Goal: Entertainment & Leisure: Consume media (video, audio)

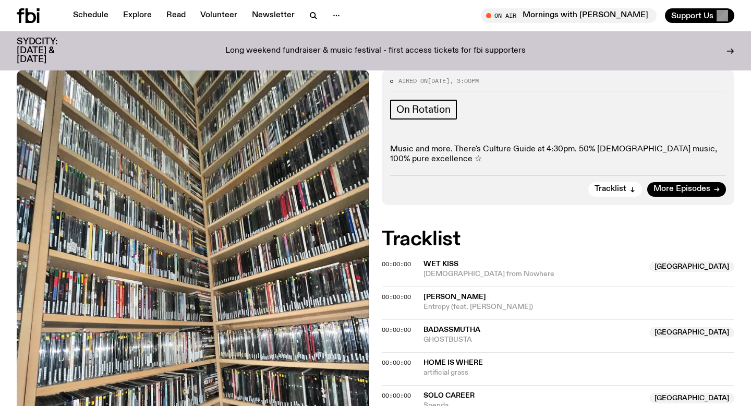
scroll to position [177, 0]
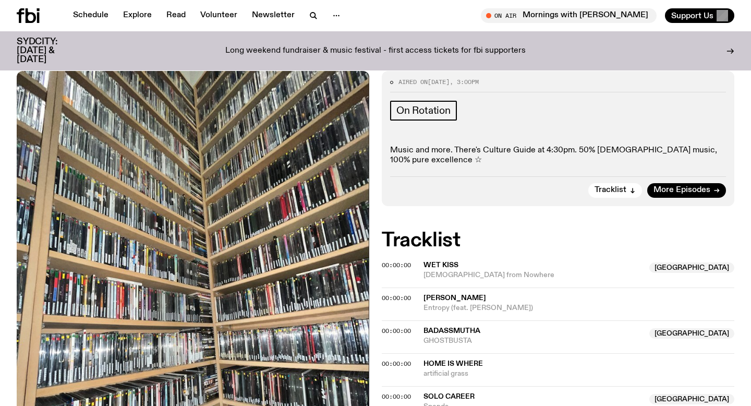
click at [466, 155] on p "Music and more. There's Culture Guide at 4:30pm. 50% [DEMOGRAPHIC_DATA] music, …" at bounding box center [558, 155] width 336 height 20
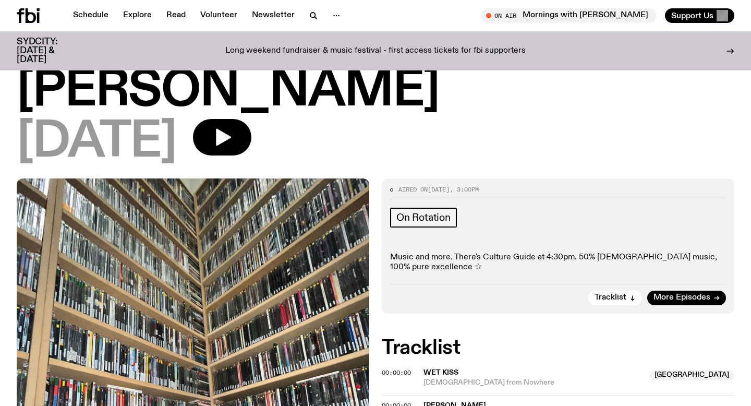
scroll to position [74, 0]
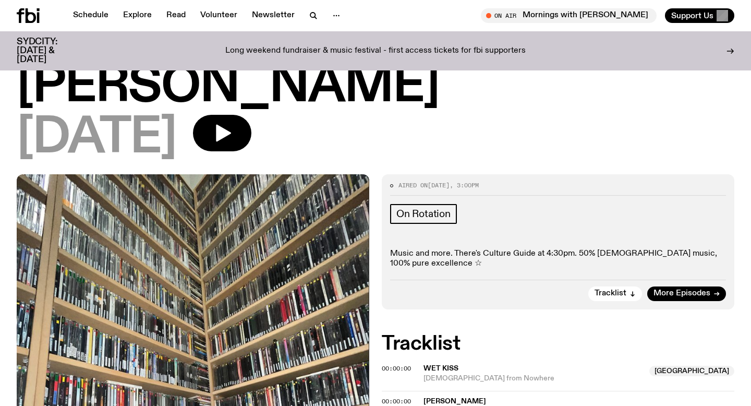
click at [469, 241] on div "On Rotation Music and more. There's Culture Guide at 4:30pm. 50% Australian mus…" at bounding box center [558, 236] width 336 height 65
click at [232, 148] on button "button" at bounding box center [222, 133] width 58 height 36
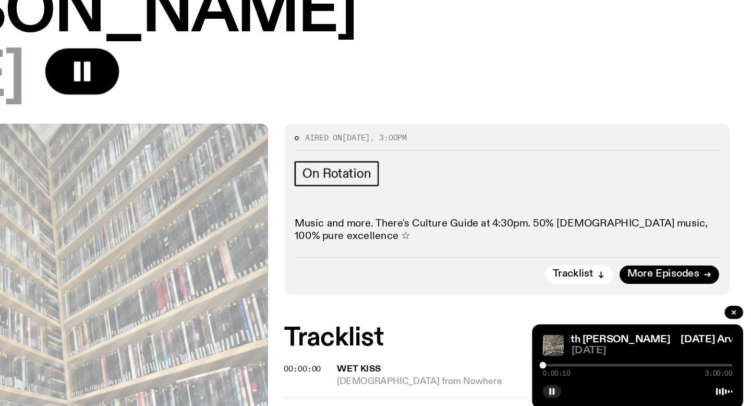
click at [590, 365] on div at bounding box center [661, 365] width 150 height 2
click at [595, 365] on div at bounding box center [661, 365] width 150 height 2
click at [599, 365] on div at bounding box center [661, 365] width 150 height 2
click at [604, 365] on div at bounding box center [661, 365] width 150 height 2
click at [607, 365] on div at bounding box center [661, 365] width 150 height 2
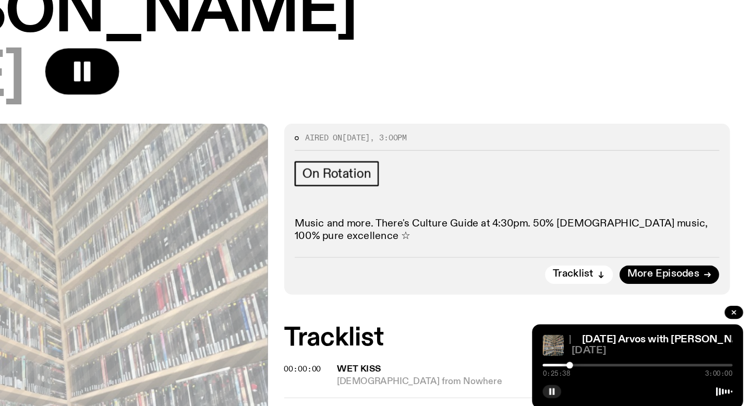
click at [612, 364] on div at bounding box center [661, 365] width 150 height 2
click at [616, 364] on div at bounding box center [661, 365] width 150 height 2
click at [630, 364] on div at bounding box center [661, 365] width 150 height 2
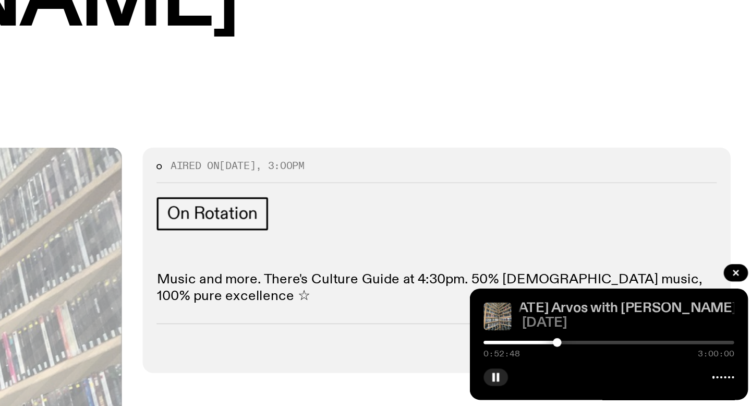
scroll to position [1, 0]
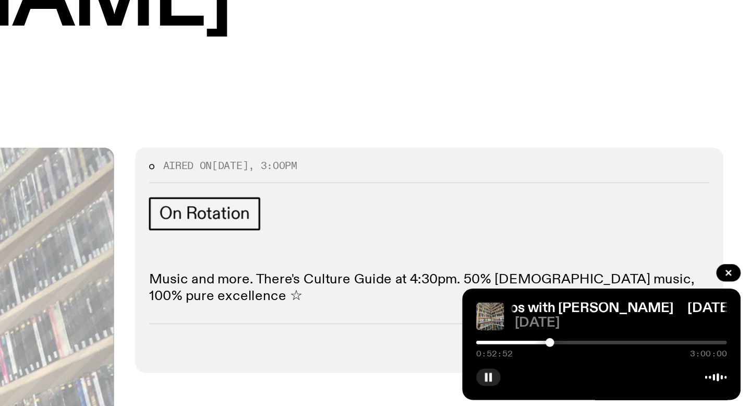
click at [633, 364] on div at bounding box center [661, 365] width 150 height 2
click at [636, 364] on div at bounding box center [661, 365] width 150 height 2
click at [640, 364] on div at bounding box center [661, 365] width 150 height 2
click at [644, 364] on div at bounding box center [661, 365] width 150 height 2
click at [646, 365] on div at bounding box center [661, 365] width 150 height 2
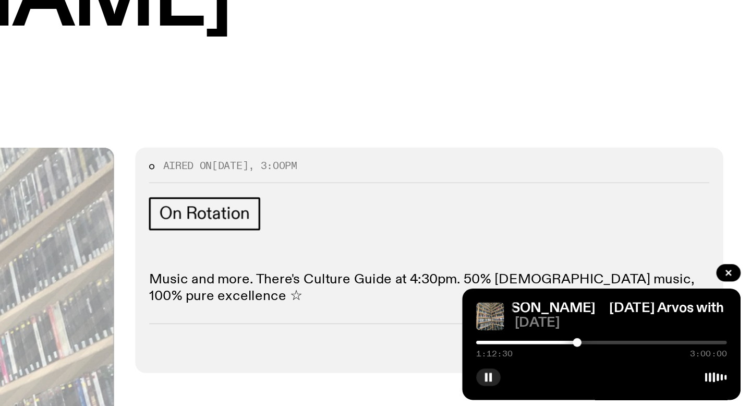
click at [649, 365] on div at bounding box center [661, 365] width 150 height 2
click at [655, 364] on div at bounding box center [661, 365] width 150 height 2
click at [657, 365] on div at bounding box center [655, 364] width 5 height 5
click at [660, 365] on div at bounding box center [661, 365] width 150 height 2
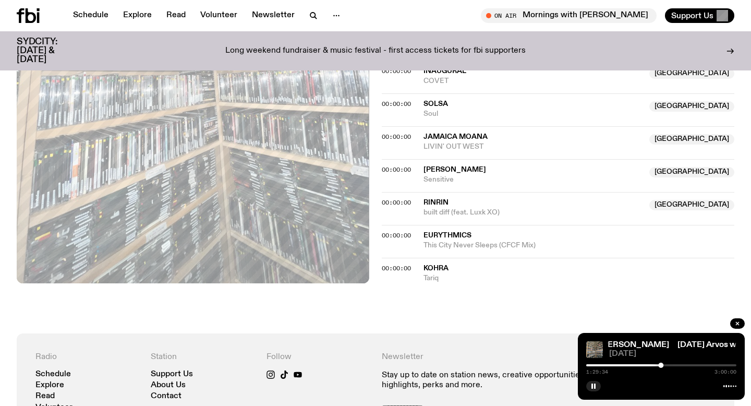
scroll to position [1603, 0]
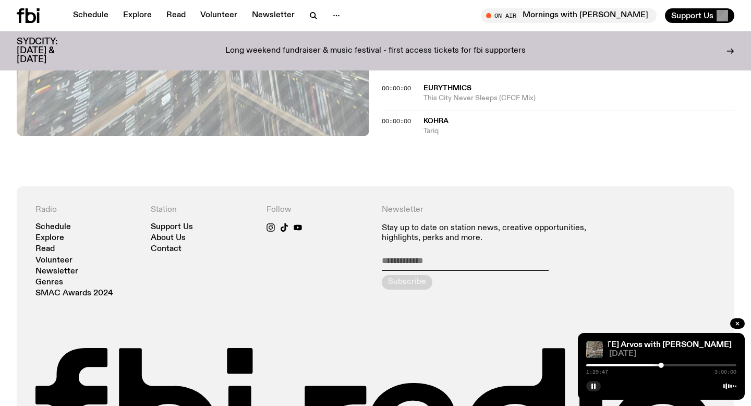
click at [724, 365] on div at bounding box center [661, 365] width 150 height 2
click at [728, 365] on div at bounding box center [661, 365] width 150 height 2
click at [730, 365] on div at bounding box center [727, 364] width 5 height 5
click at [733, 365] on div at bounding box center [661, 365] width 150 height 2
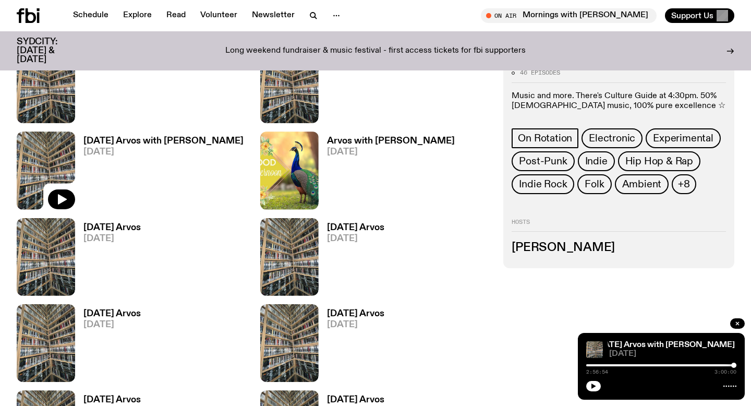
scroll to position [791, 0]
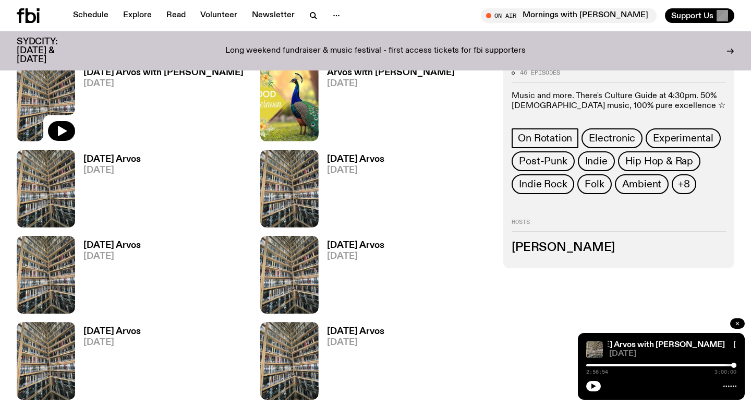
click at [731, 321] on button "button" at bounding box center [737, 323] width 15 height 10
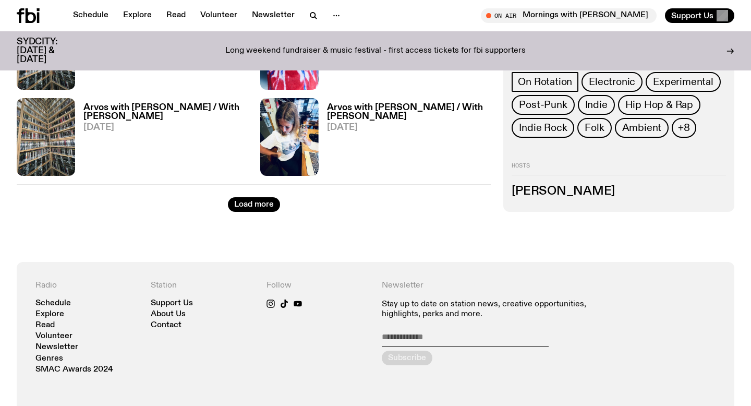
scroll to position [1736, 0]
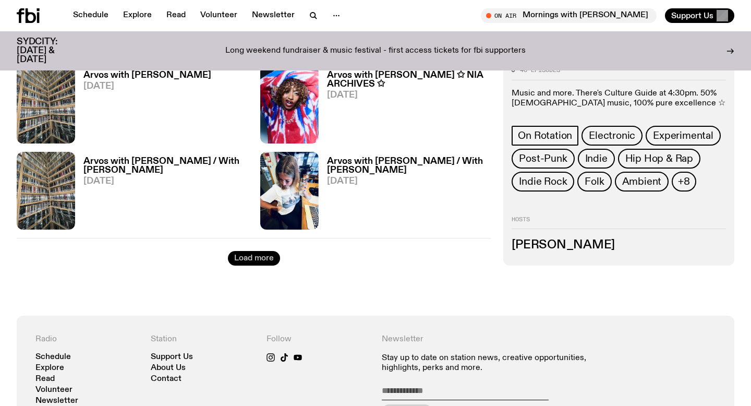
click at [271, 262] on button "Load more" at bounding box center [254, 258] width 52 height 15
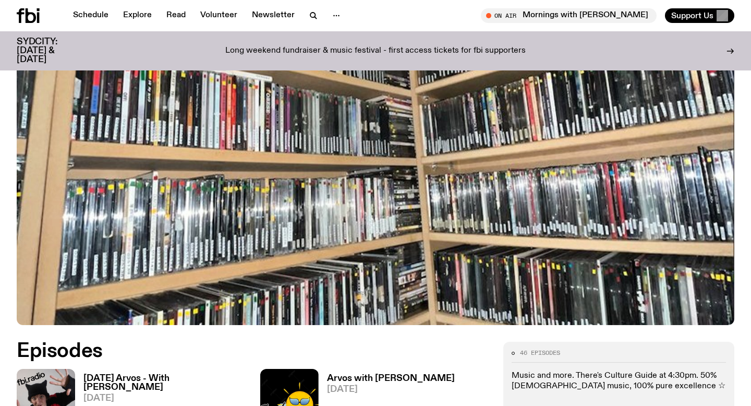
scroll to position [390, 0]
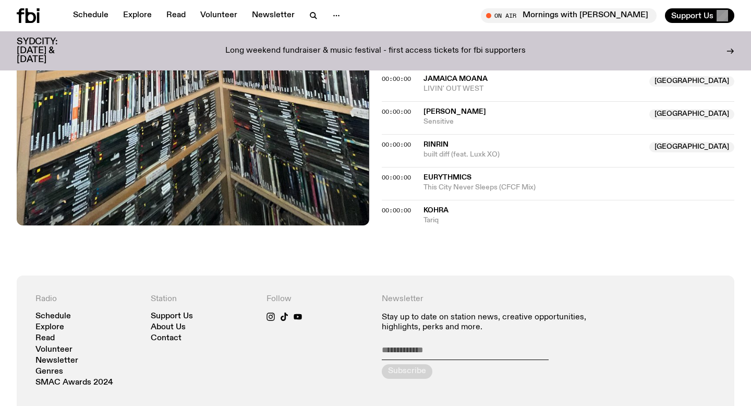
scroll to position [1280, 0]
